Goal: Task Accomplishment & Management: Manage account settings

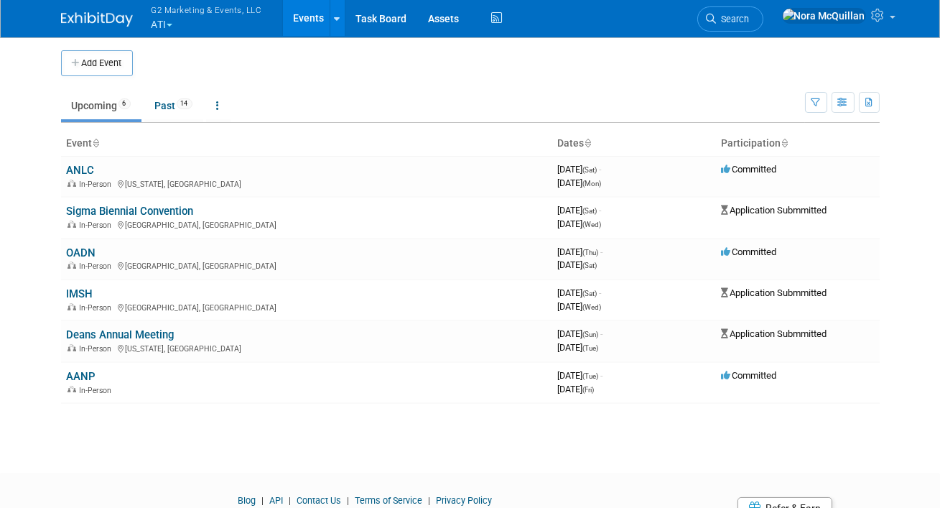
click at [167, 24] on button "G2 Marketing & Events, LLC ATI" at bounding box center [215, 18] width 130 height 37
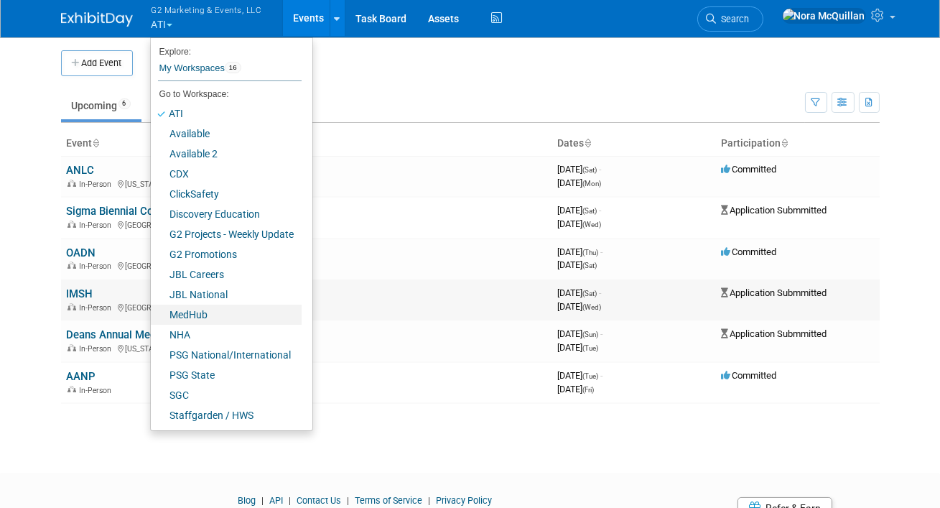
click at [194, 313] on link "MedHub" at bounding box center [226, 315] width 151 height 20
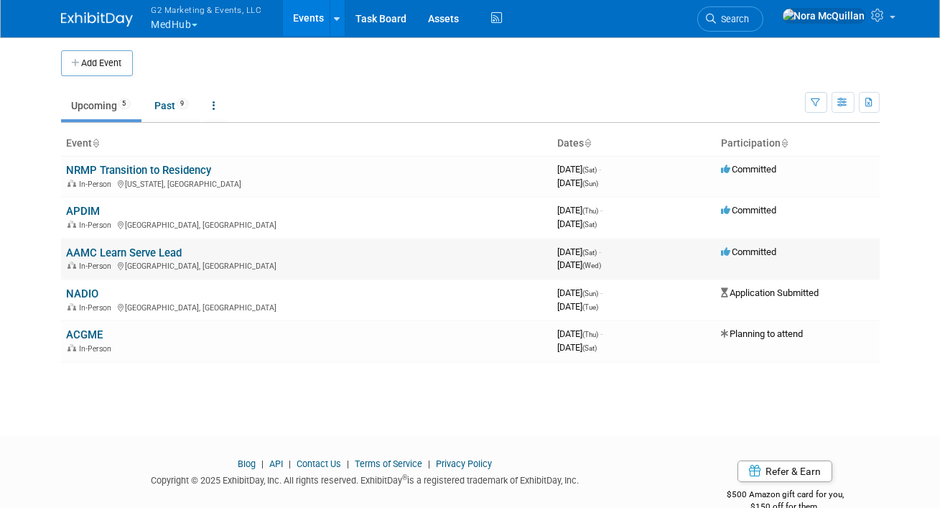
click at [92, 254] on link "AAMC Learn Serve Lead" at bounding box center [125, 252] width 116 height 13
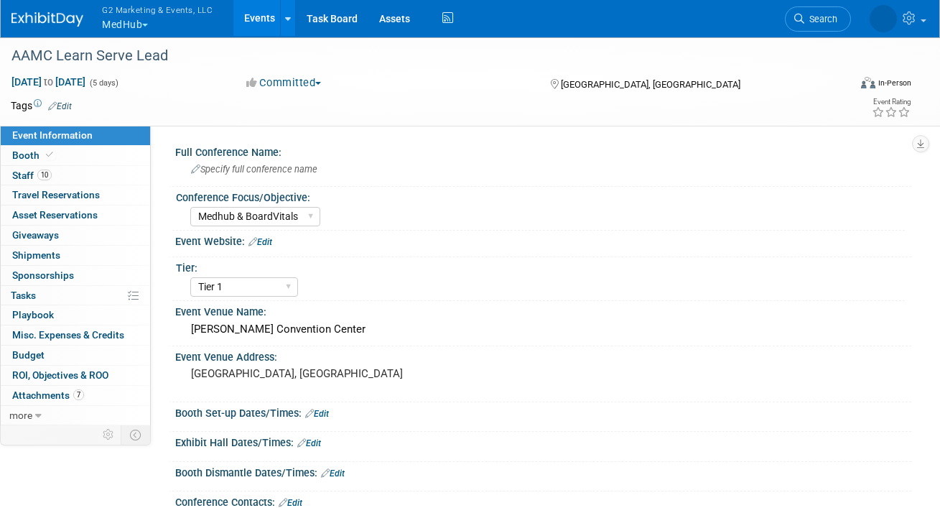
select select "Medhub & BoardVitals"
select select "Tier 1"
click at [69, 151] on link "Booth" at bounding box center [75, 155] width 149 height 19
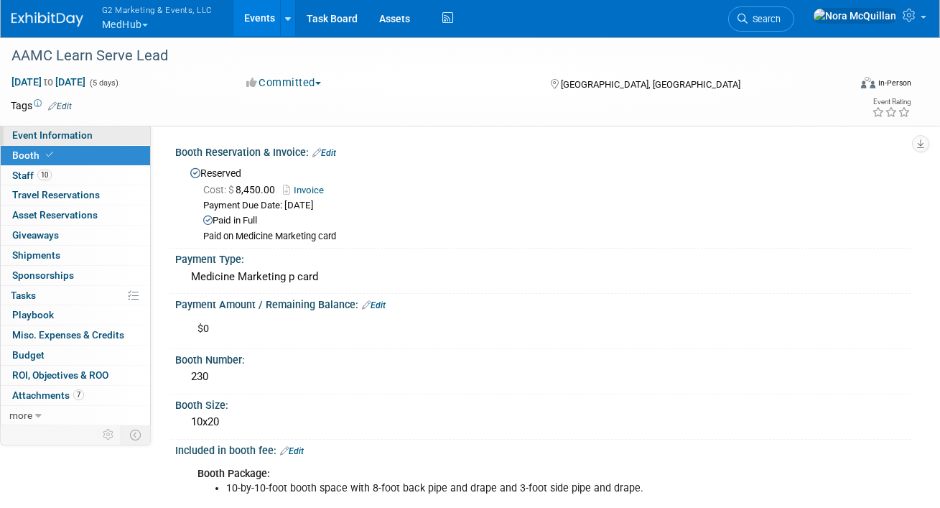
click at [95, 131] on link "Event Information" at bounding box center [75, 135] width 149 height 19
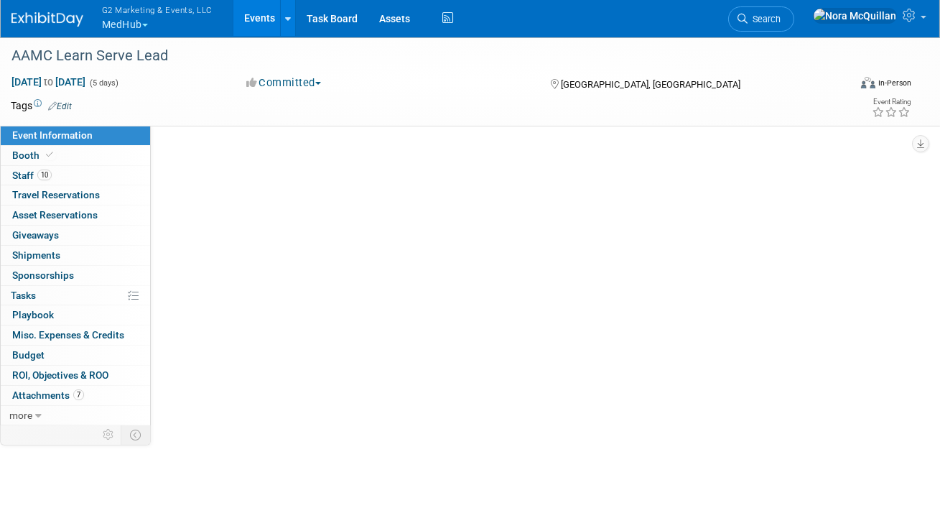
select select "Medhub & BoardVitals"
select select "Tier 1"
